Goal: Task Accomplishment & Management: Use online tool/utility

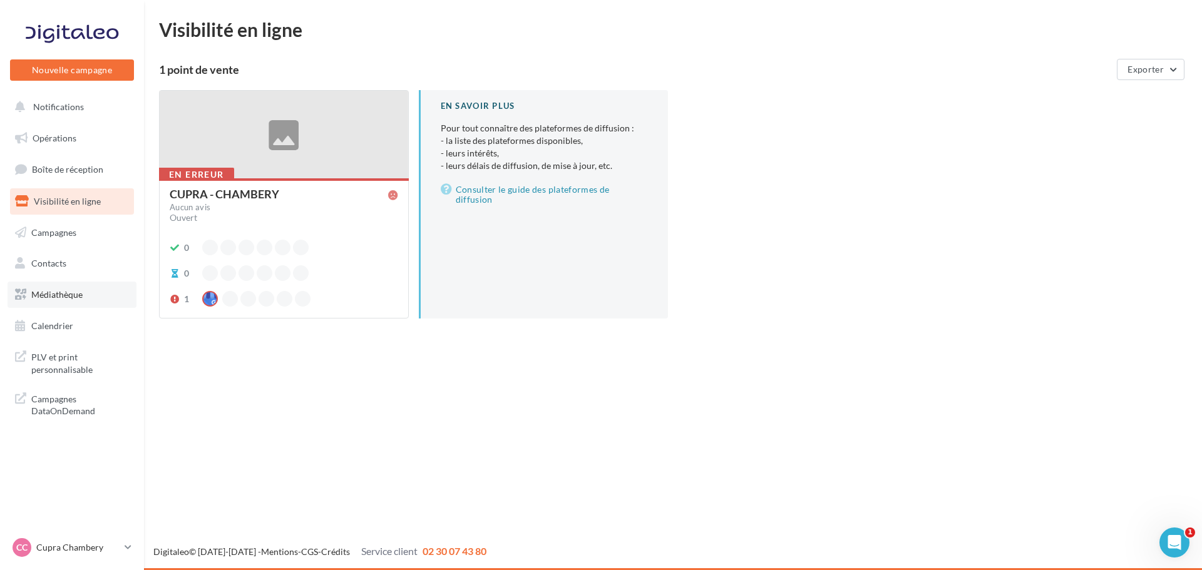
click at [76, 298] on span "Médiathèque" at bounding box center [56, 294] width 51 height 11
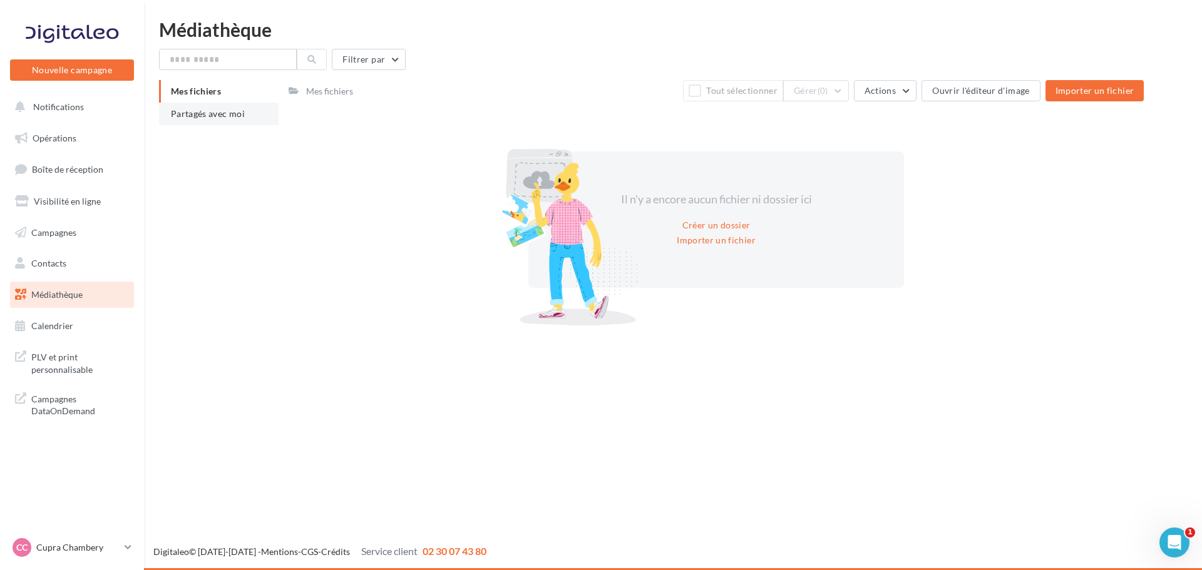
click at [214, 106] on li "Partagés avec moi" at bounding box center [219, 114] width 120 height 23
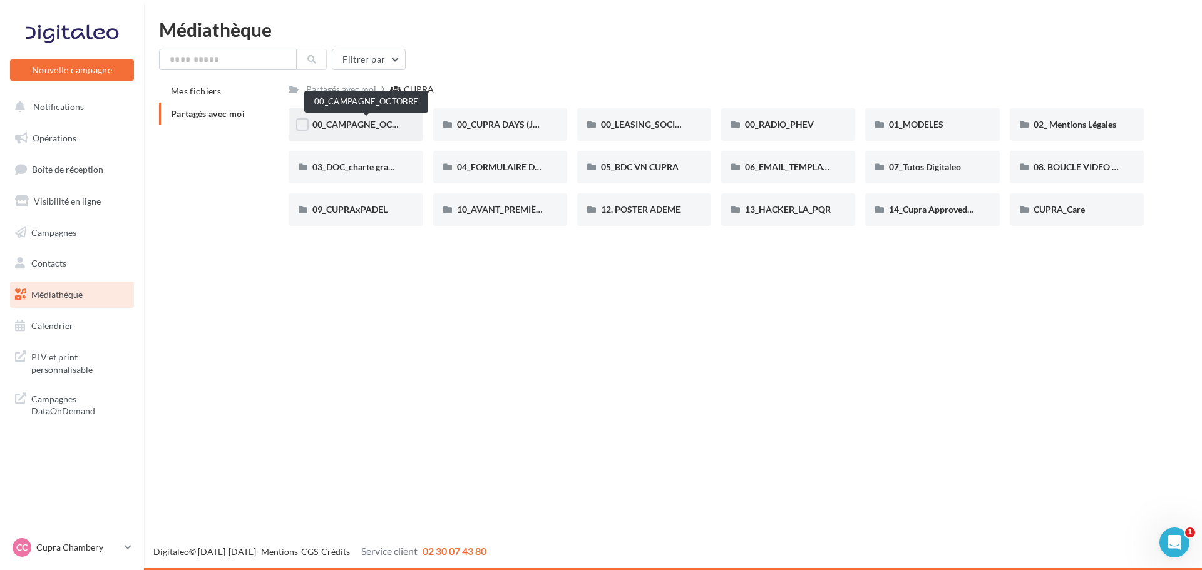
click at [361, 123] on span "00_CAMPAGNE_OCTOBRE" at bounding box center [365, 124] width 107 height 11
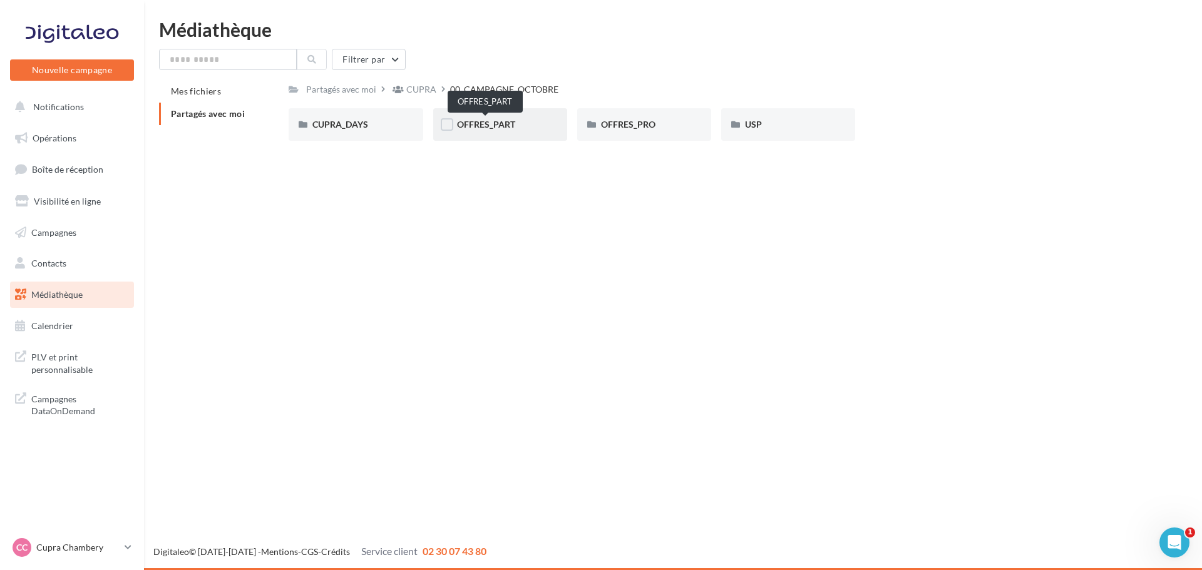
click at [489, 126] on span "OFFRES_PART" at bounding box center [486, 124] width 58 height 11
click at [489, 126] on span "FORMENTOR" at bounding box center [484, 124] width 54 height 11
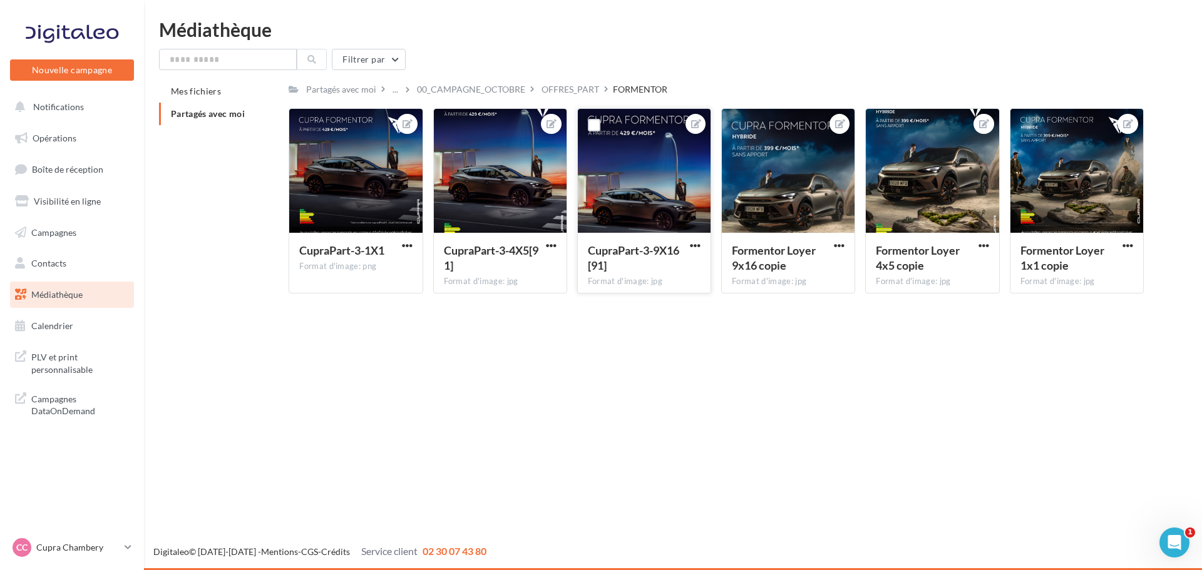
click at [672, 205] on div at bounding box center [644, 171] width 133 height 125
click at [692, 251] on button "button" at bounding box center [695, 246] width 16 height 13
click at [798, 357] on div "Nouvelle campagne Nouvelle campagne Notifications Opérations Boîte de réception…" at bounding box center [601, 285] width 1202 height 570
click at [80, 295] on span "Médiathèque" at bounding box center [56, 294] width 51 height 11
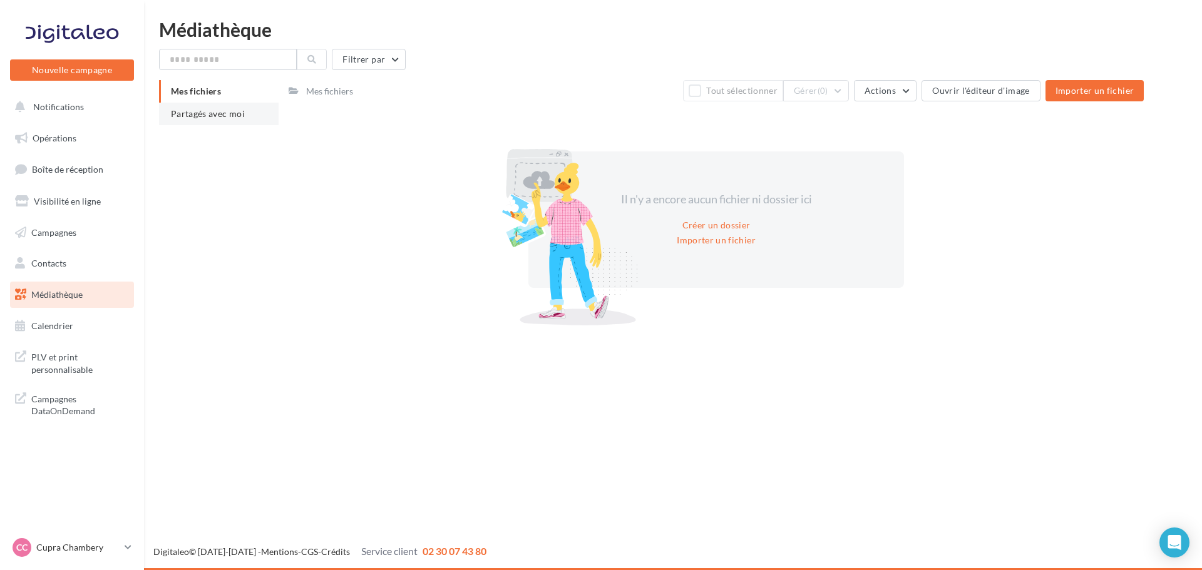
click at [210, 115] on span "Partagés avec moi" at bounding box center [208, 113] width 74 height 11
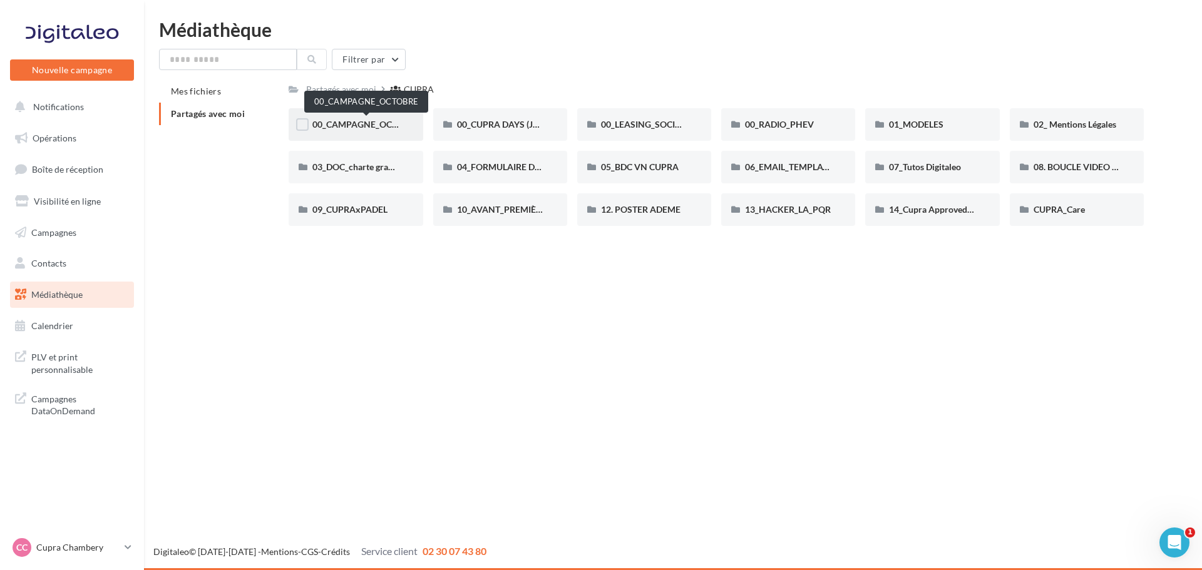
click at [344, 120] on span "00_CAMPAGNE_OCTOBRE" at bounding box center [365, 124] width 107 height 11
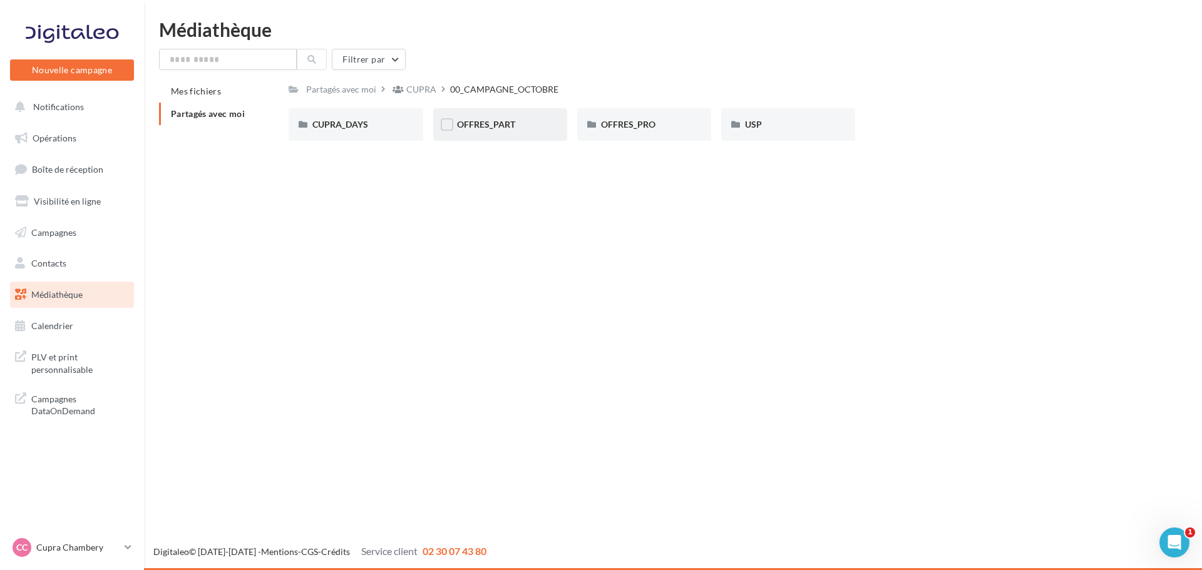
click at [503, 132] on div "OFFRES_PART" at bounding box center [500, 124] width 134 height 33
click at [540, 136] on div "FORMENTOR" at bounding box center [500, 124] width 134 height 33
